Goal: Information Seeking & Learning: Learn about a topic

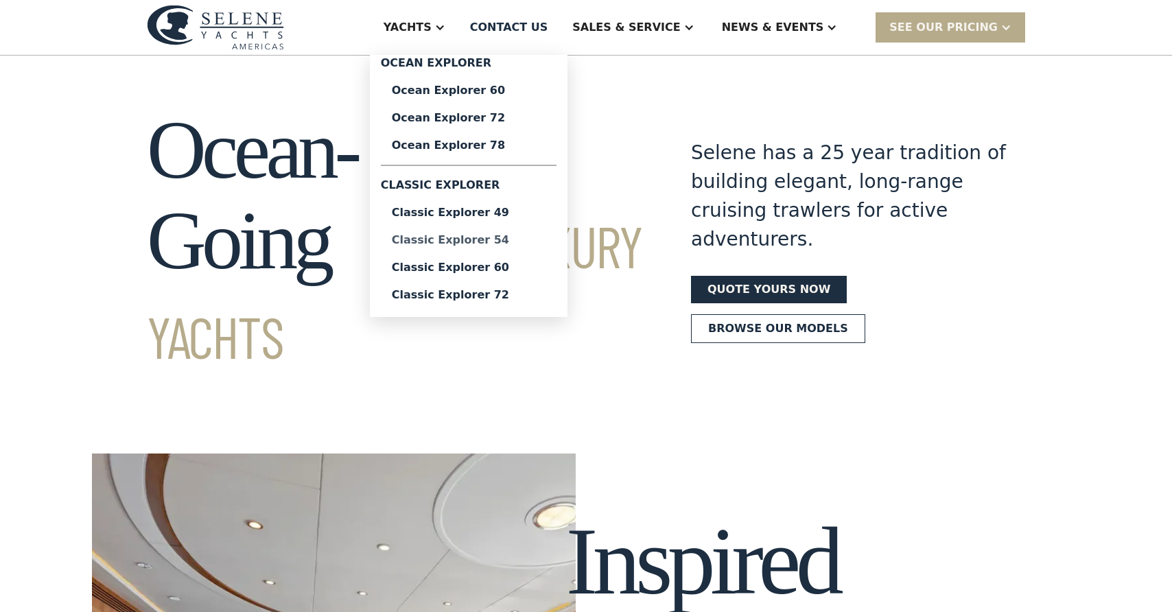
click at [509, 242] on div "Classic Explorer 54" at bounding box center [469, 240] width 154 height 11
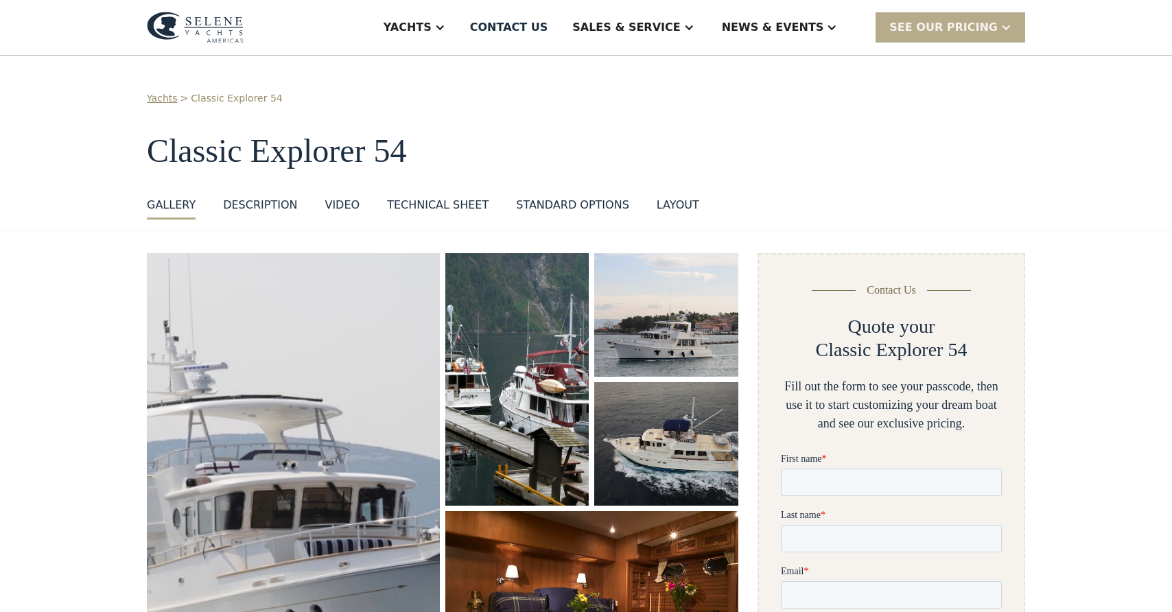
click at [692, 327] on img "open lightbox" at bounding box center [666, 315] width 144 height 124
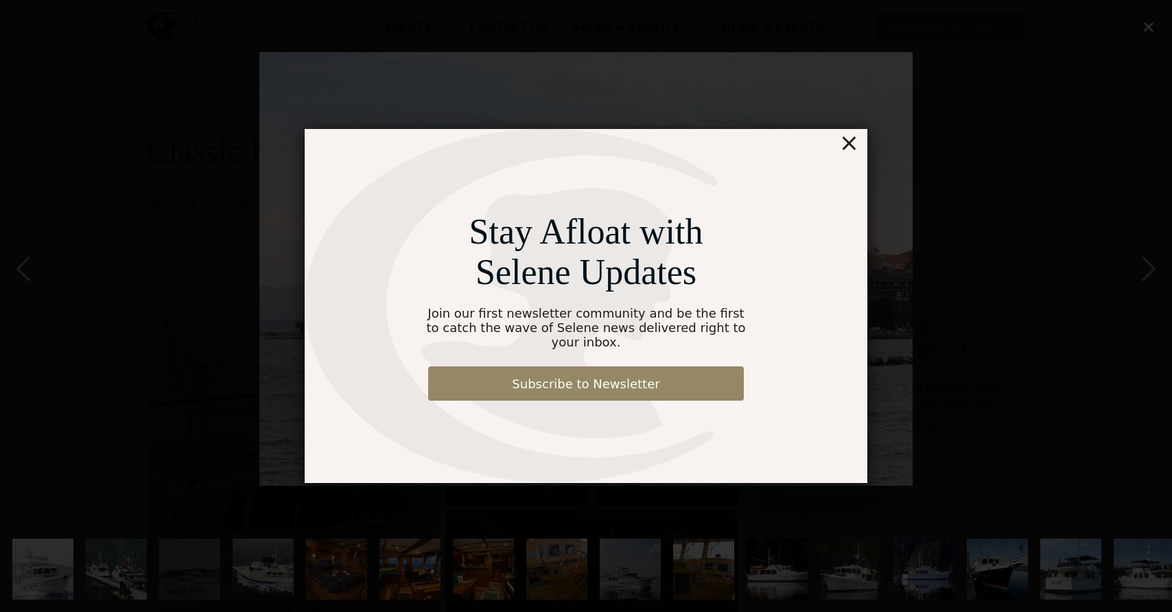
click at [855, 154] on div "×" at bounding box center [850, 142] width 20 height 27
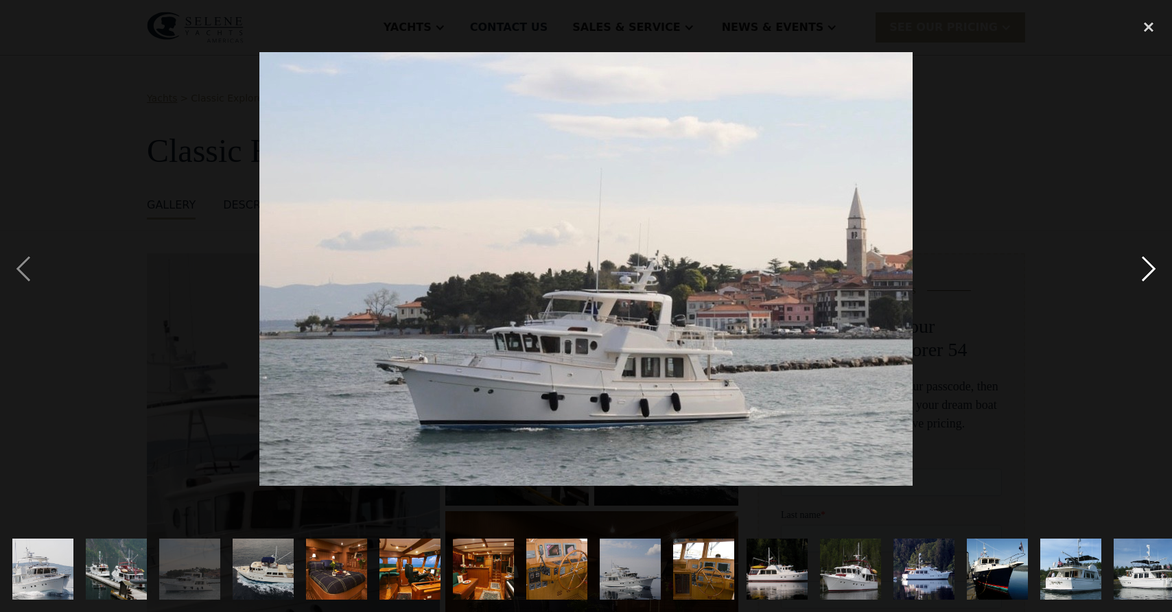
click at [1150, 269] on div "next image" at bounding box center [1149, 269] width 47 height 514
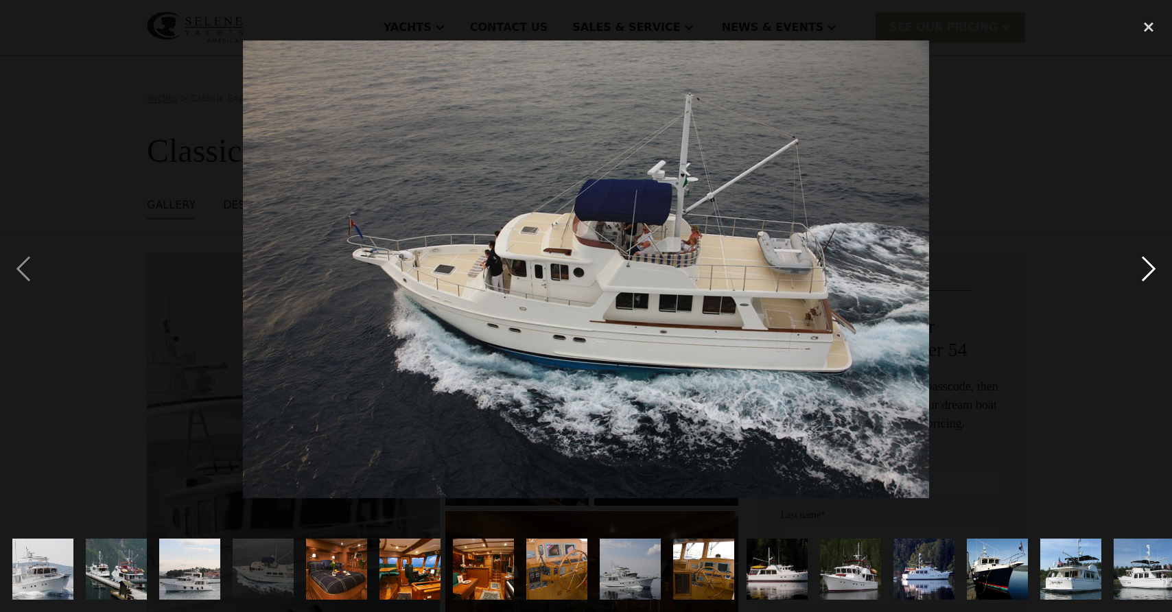
click at [1150, 269] on div "next image" at bounding box center [1149, 269] width 47 height 514
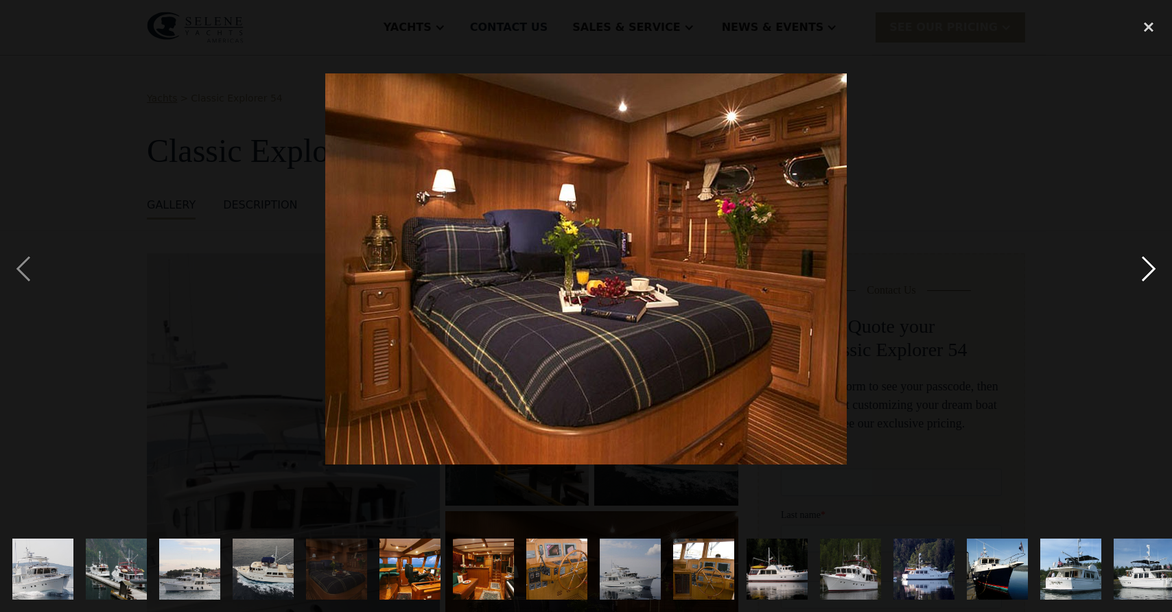
click at [1150, 269] on div "next image" at bounding box center [1149, 269] width 47 height 514
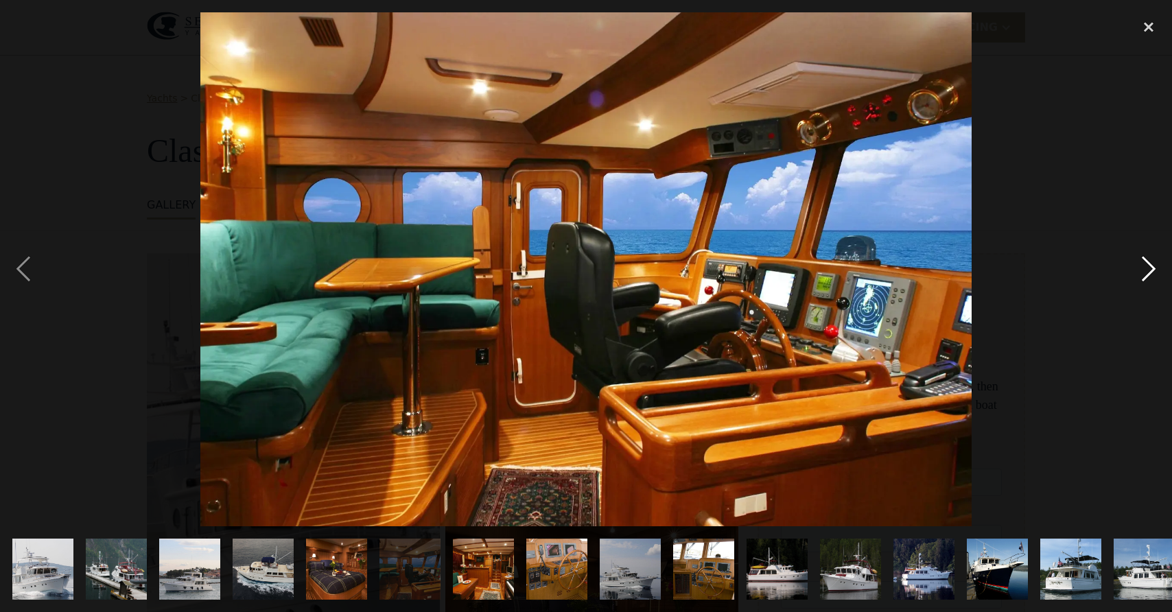
click at [1150, 269] on div "next image" at bounding box center [1149, 269] width 47 height 514
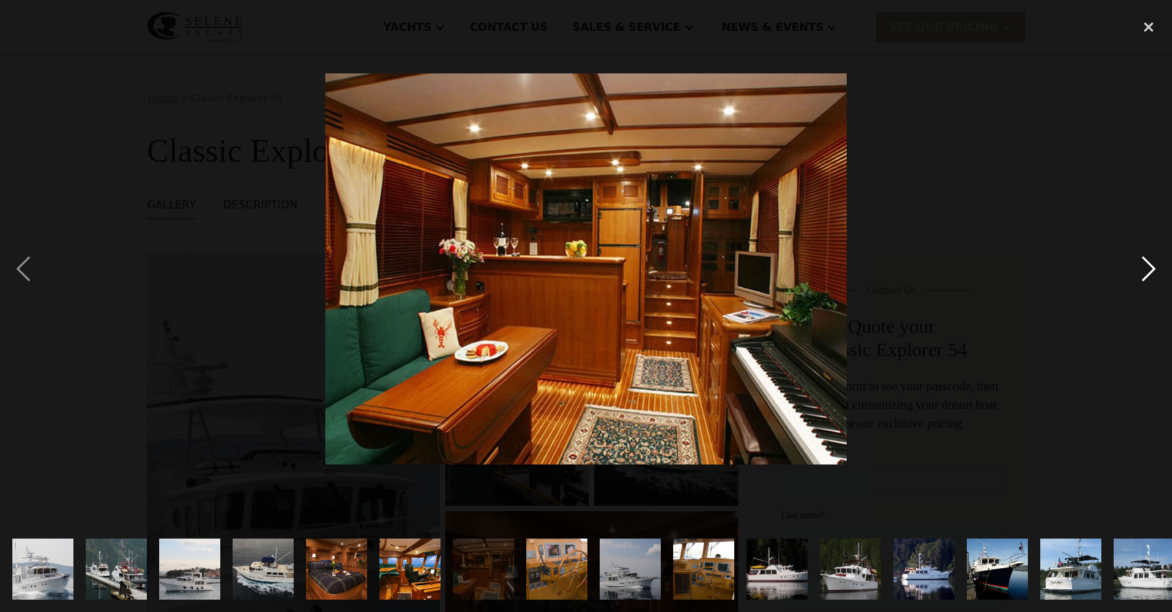
click at [1150, 269] on div "next image" at bounding box center [1149, 269] width 47 height 514
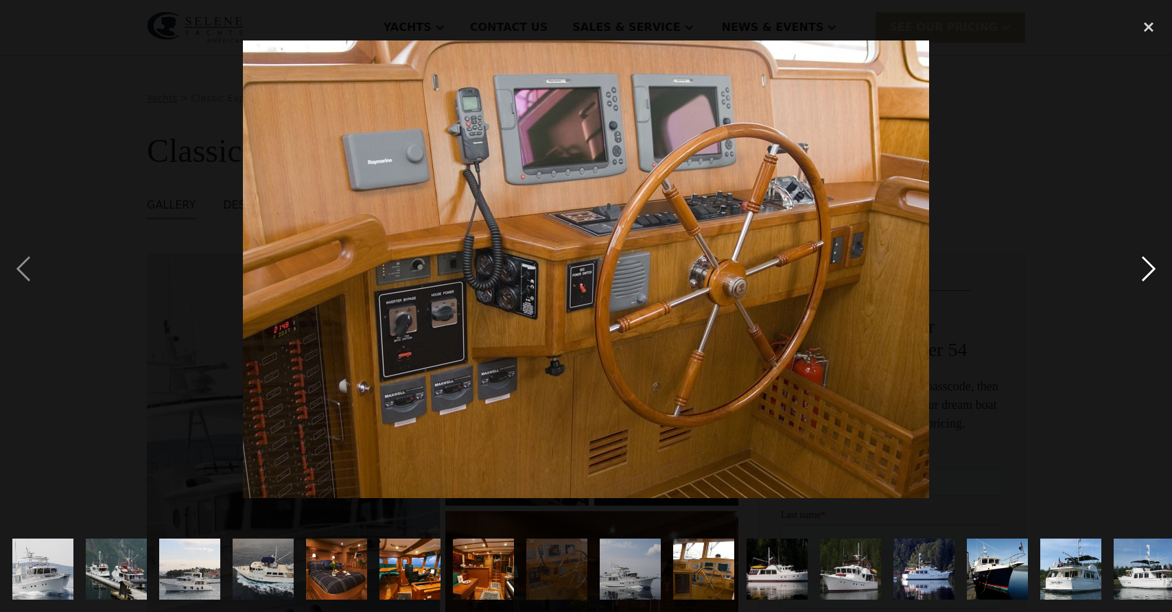
click at [1150, 269] on div "next image" at bounding box center [1149, 269] width 47 height 514
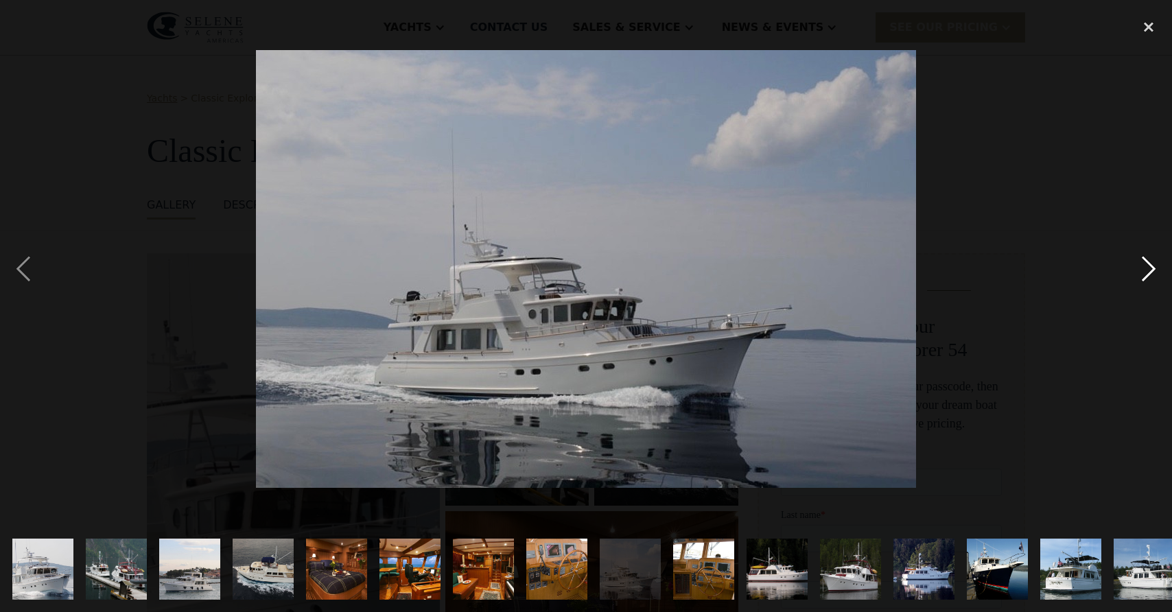
click at [1150, 269] on div "next image" at bounding box center [1149, 269] width 47 height 514
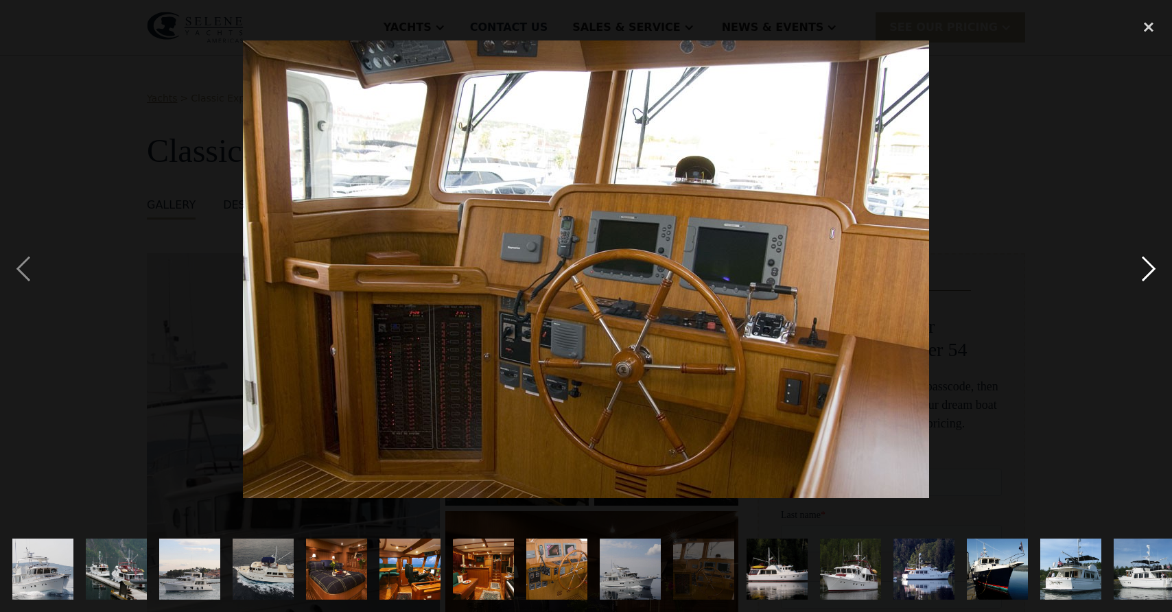
click at [1150, 269] on div "next image" at bounding box center [1149, 269] width 47 height 514
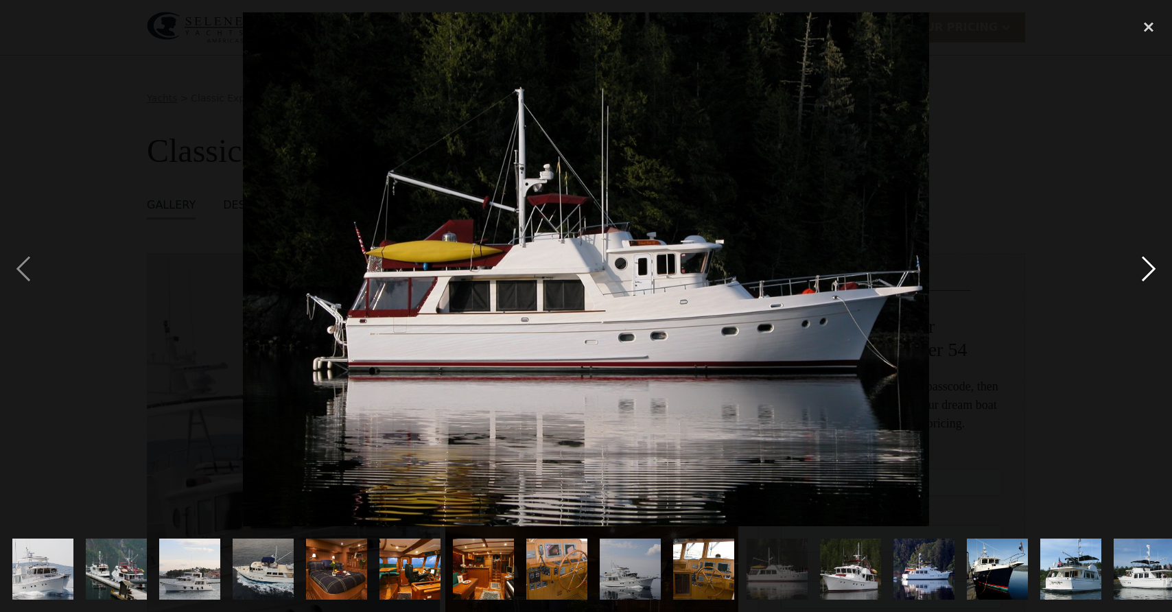
click at [1149, 271] on div "next image" at bounding box center [1149, 269] width 47 height 514
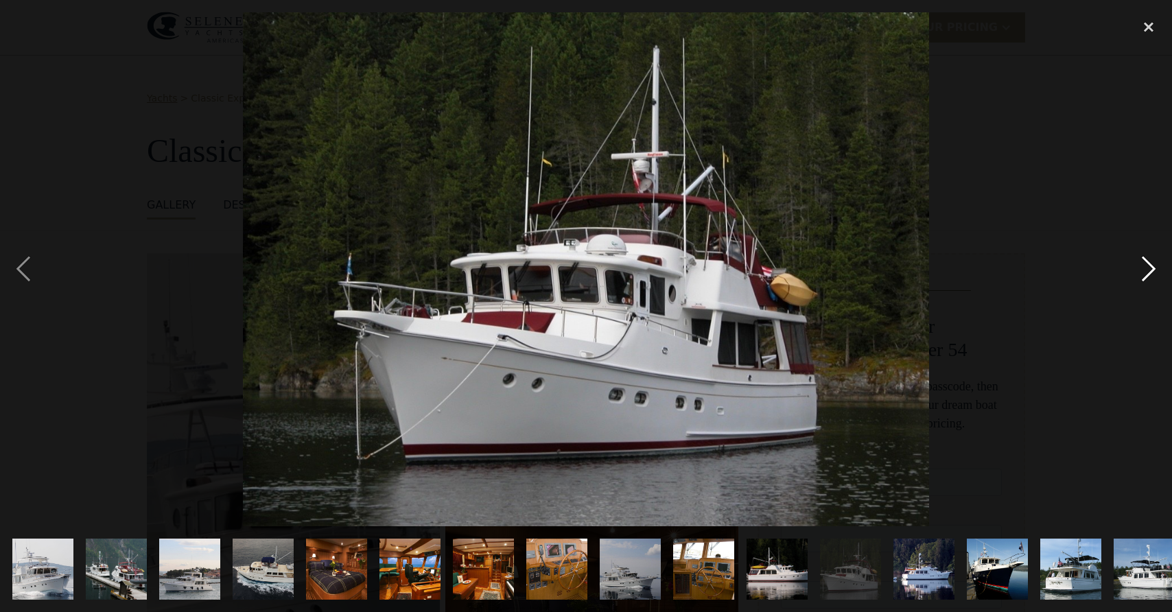
click at [1149, 271] on div "next image" at bounding box center [1149, 269] width 47 height 514
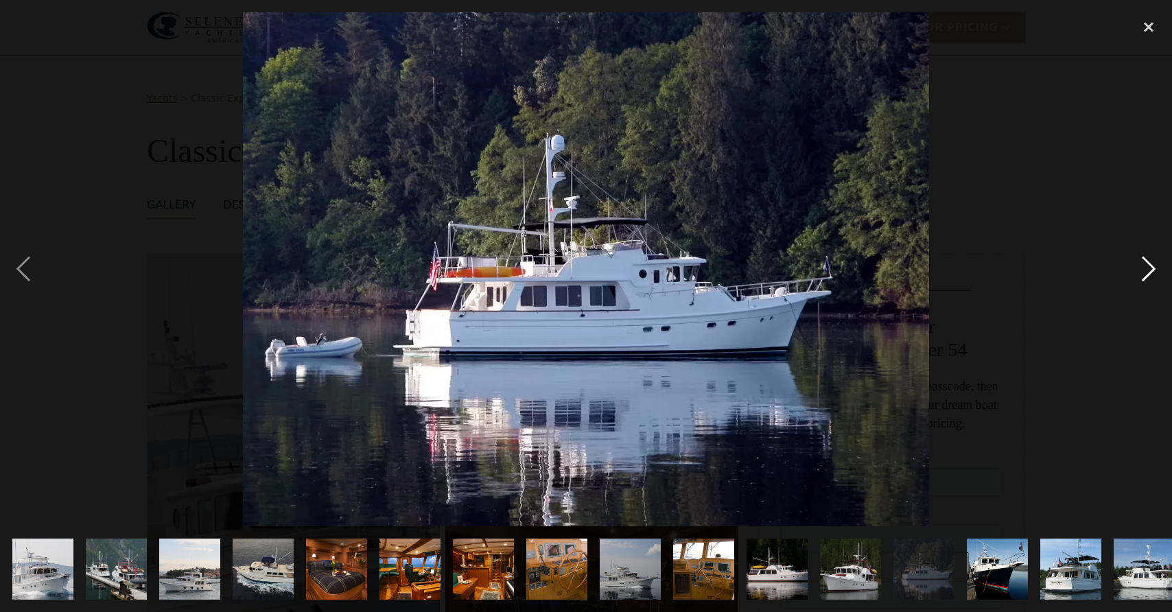
click at [1149, 271] on div "next image" at bounding box center [1149, 269] width 47 height 514
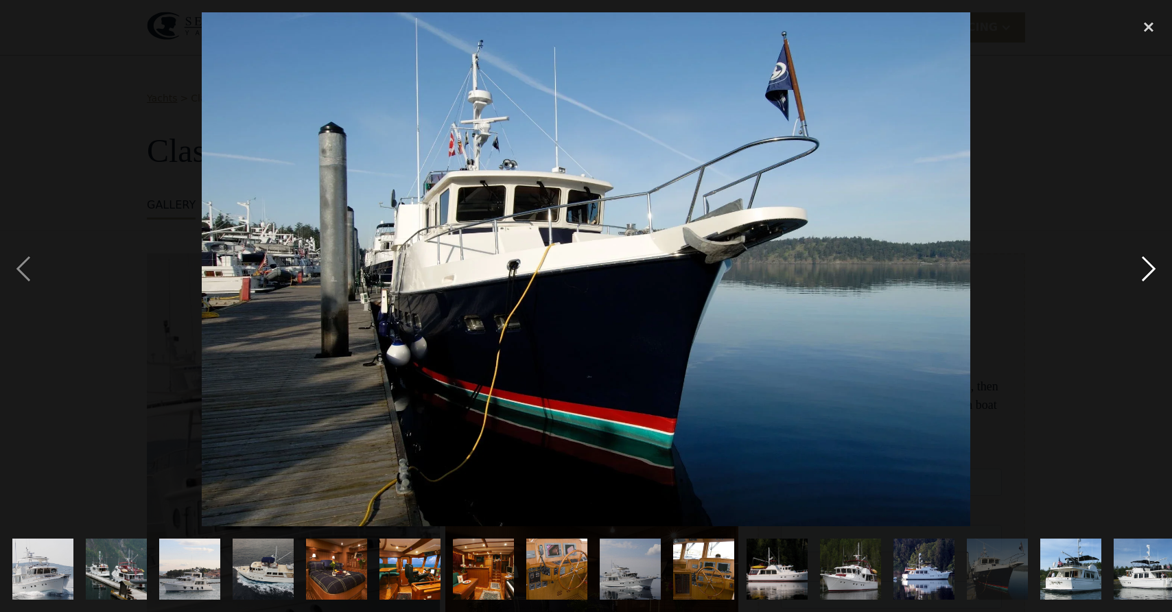
click at [1149, 271] on div "next image" at bounding box center [1149, 269] width 47 height 514
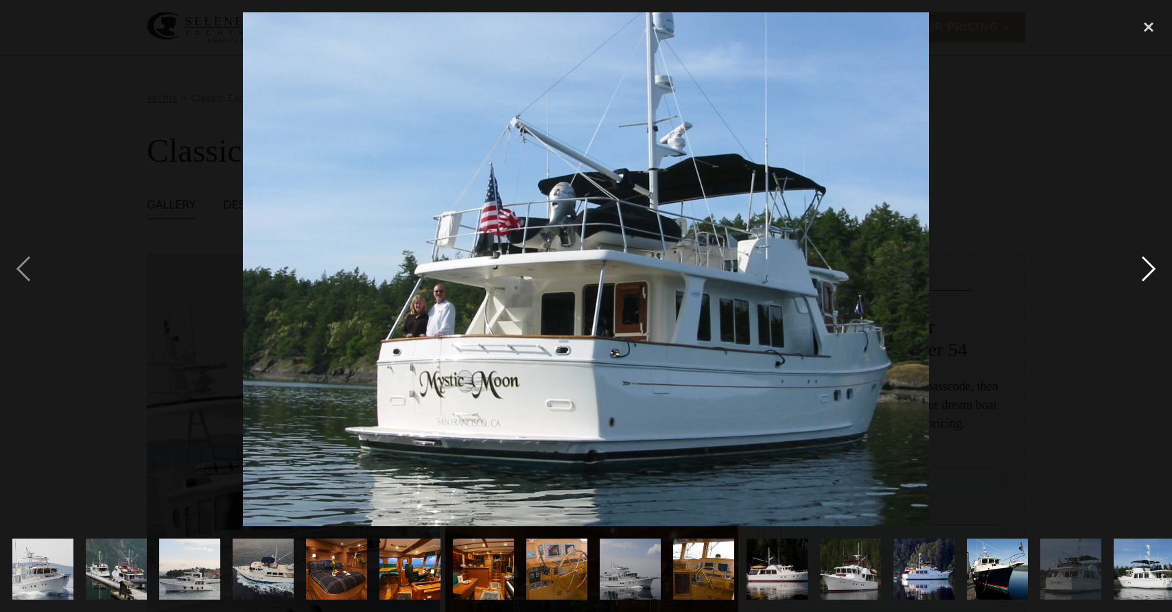
click at [1149, 270] on div "next image" at bounding box center [1149, 269] width 47 height 514
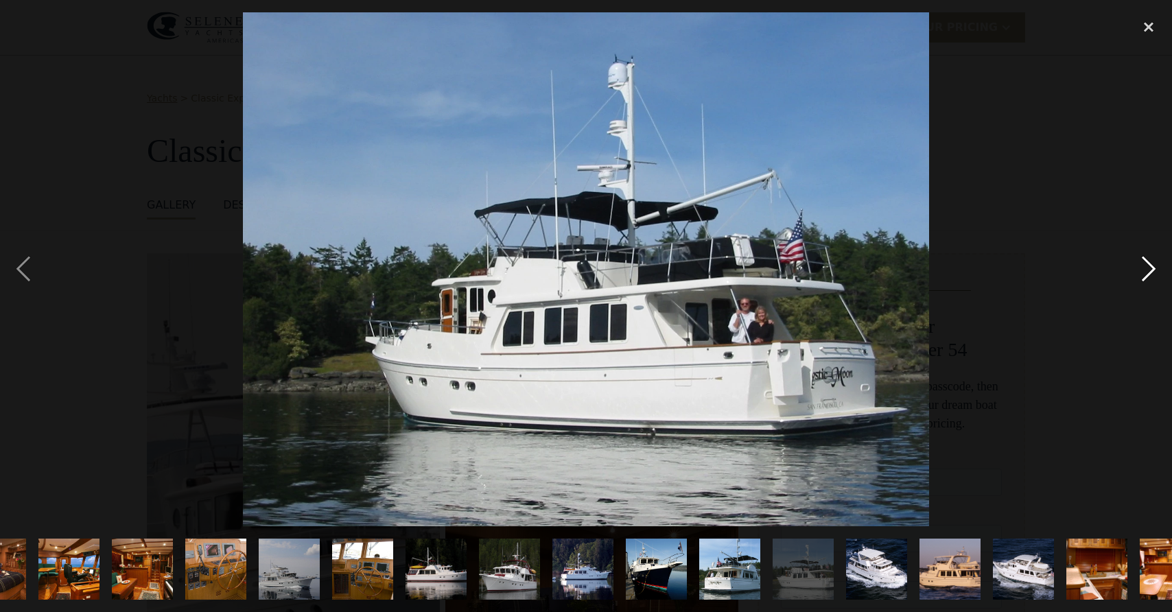
scroll to position [0, 382]
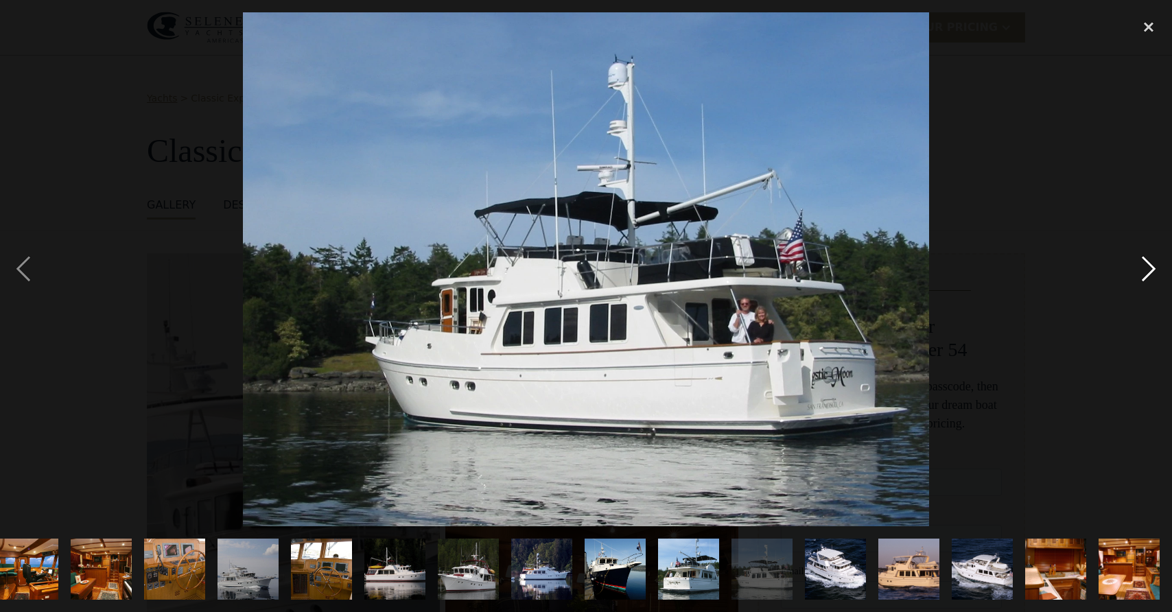
click at [1149, 270] on div "next image" at bounding box center [1149, 269] width 47 height 514
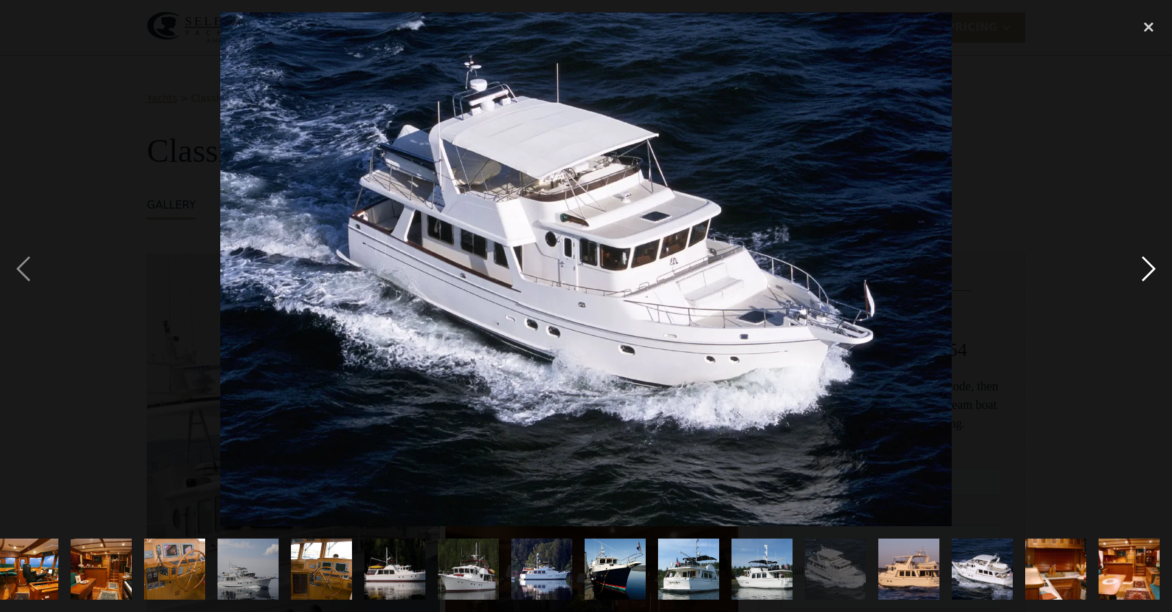
click at [1149, 270] on div "next image" at bounding box center [1149, 269] width 47 height 514
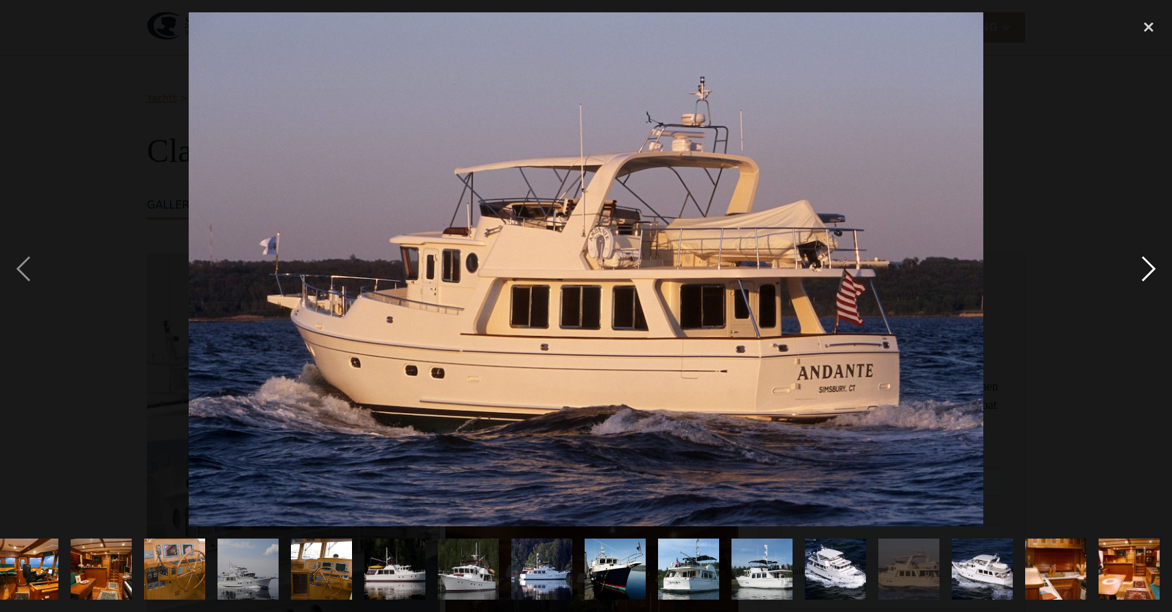
click at [1149, 270] on div "next image" at bounding box center [1149, 269] width 47 height 514
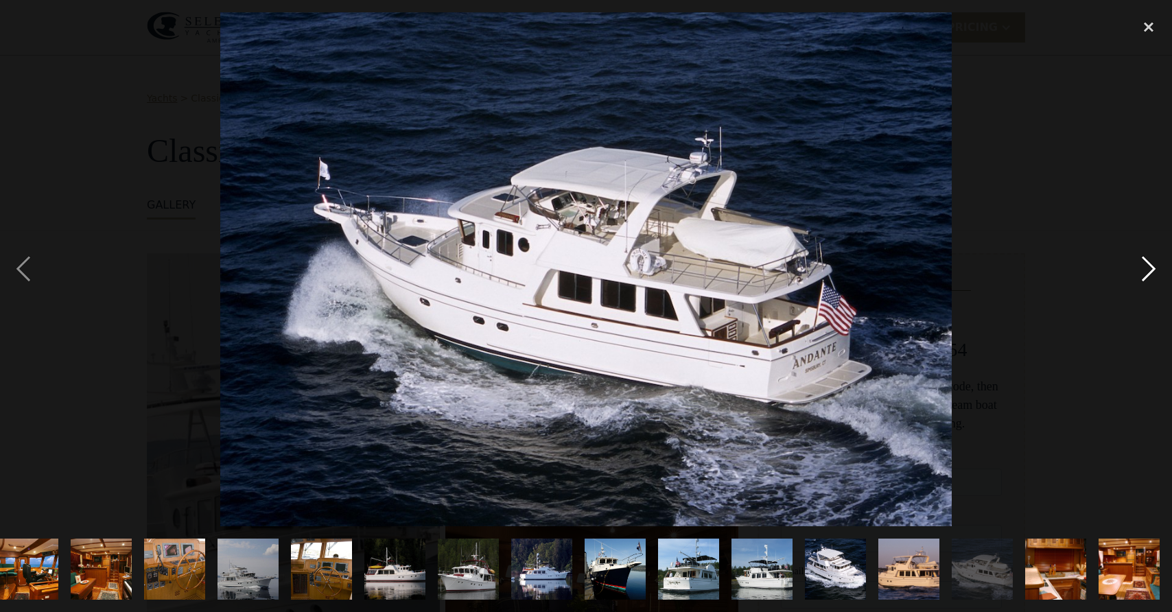
click at [1149, 270] on div "next image" at bounding box center [1149, 269] width 47 height 514
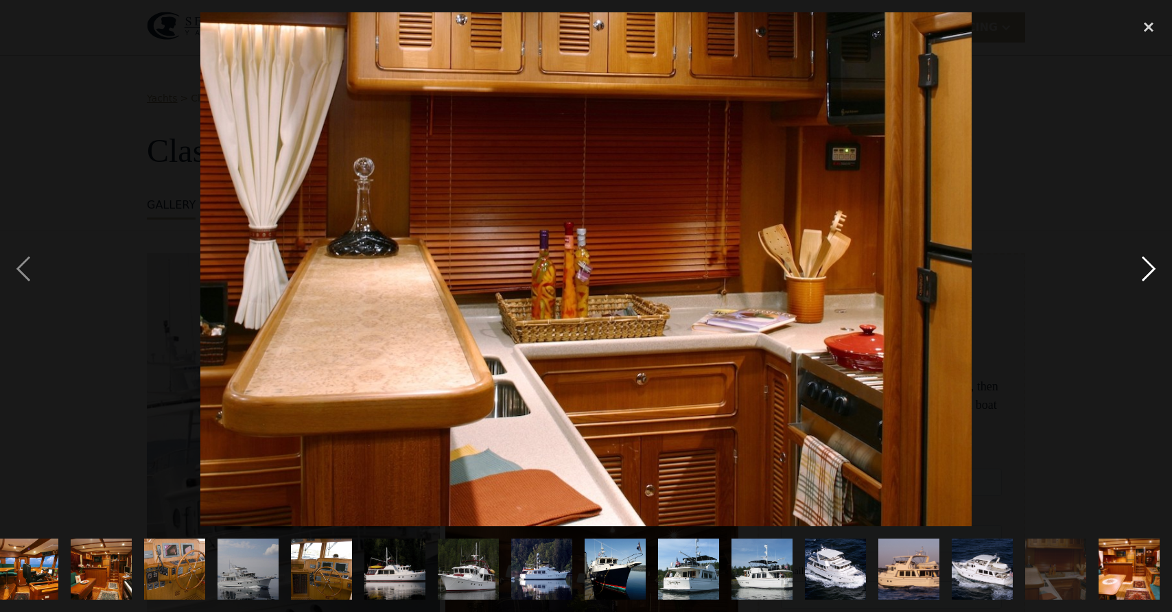
click at [1149, 270] on div "next image" at bounding box center [1149, 269] width 47 height 514
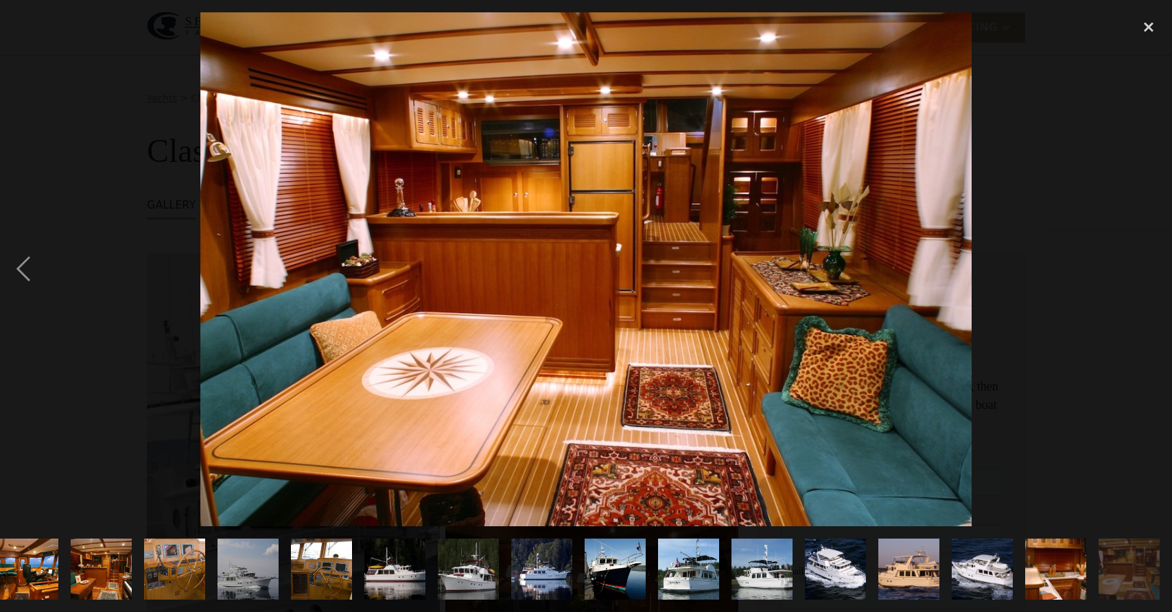
click at [1149, 270] on div "next image" at bounding box center [1149, 269] width 47 height 514
